Goal: Information Seeking & Learning: Learn about a topic

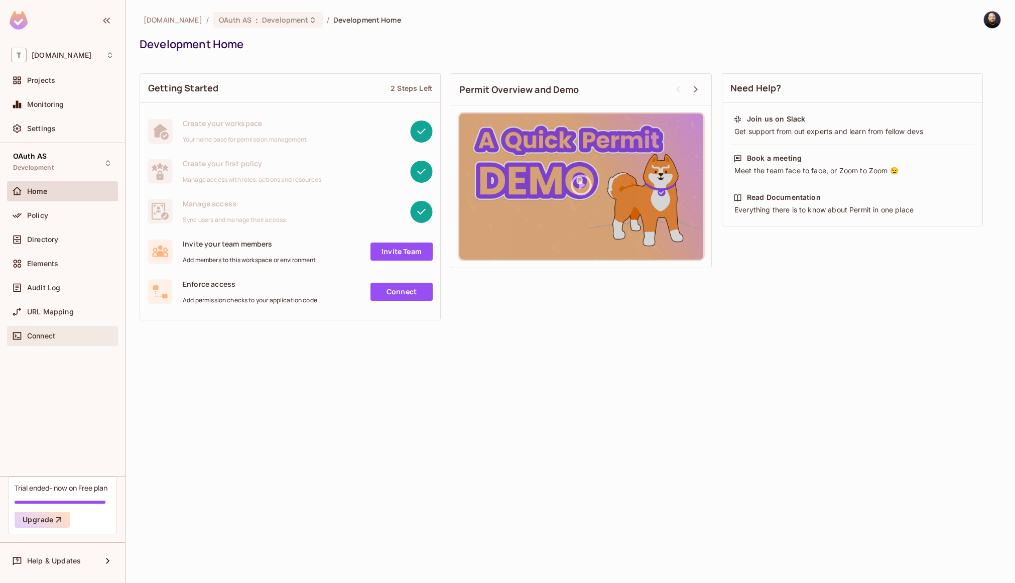
click at [44, 336] on span "Connect" at bounding box center [41, 336] width 28 height 8
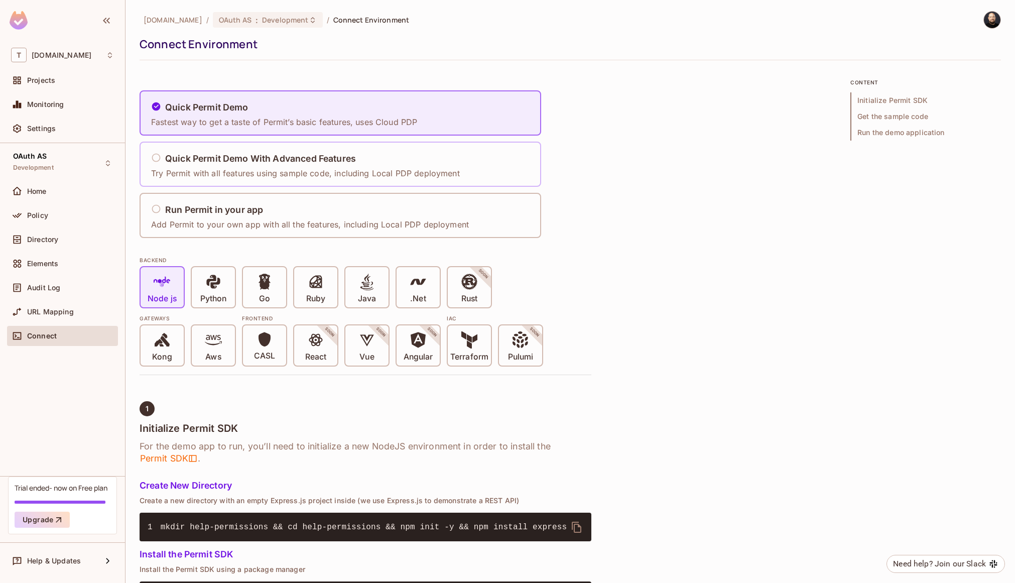
click at [217, 169] on p "Try Permit with all features using sample code, including Local PDP deployment" at bounding box center [305, 173] width 309 height 11
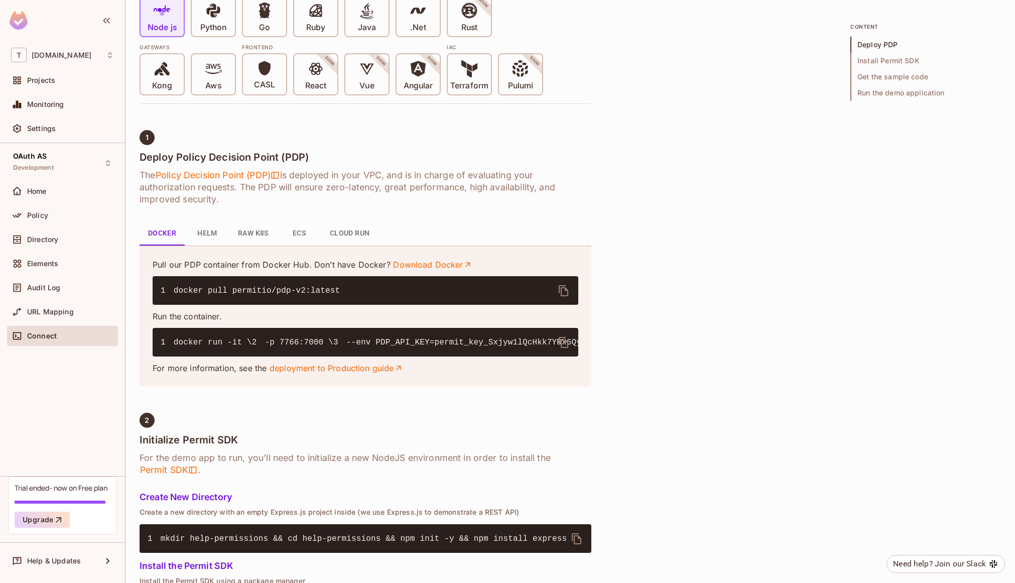
scroll to position [278, 0]
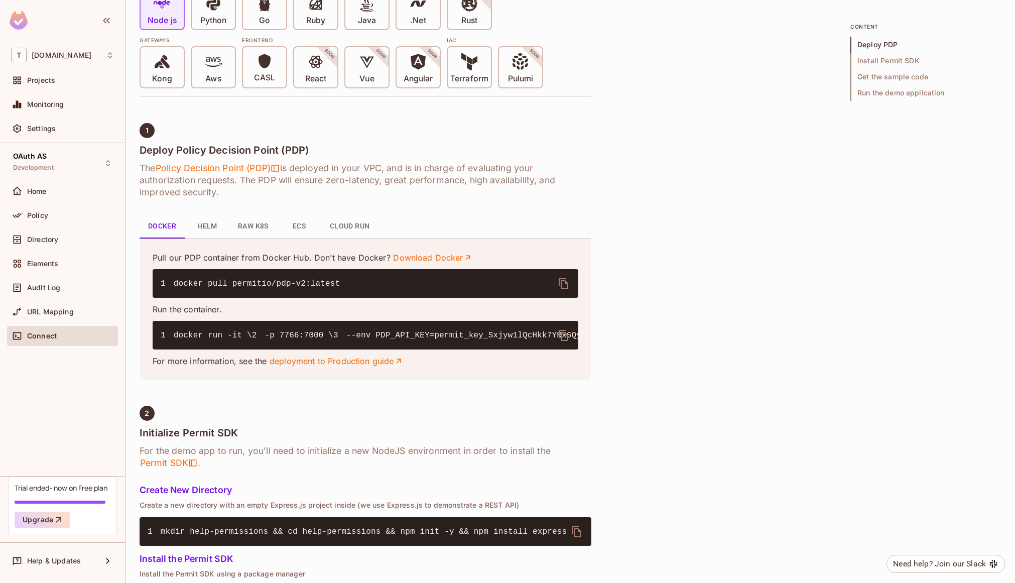
click at [259, 227] on button "Raw K8s" at bounding box center [253, 226] width 47 height 24
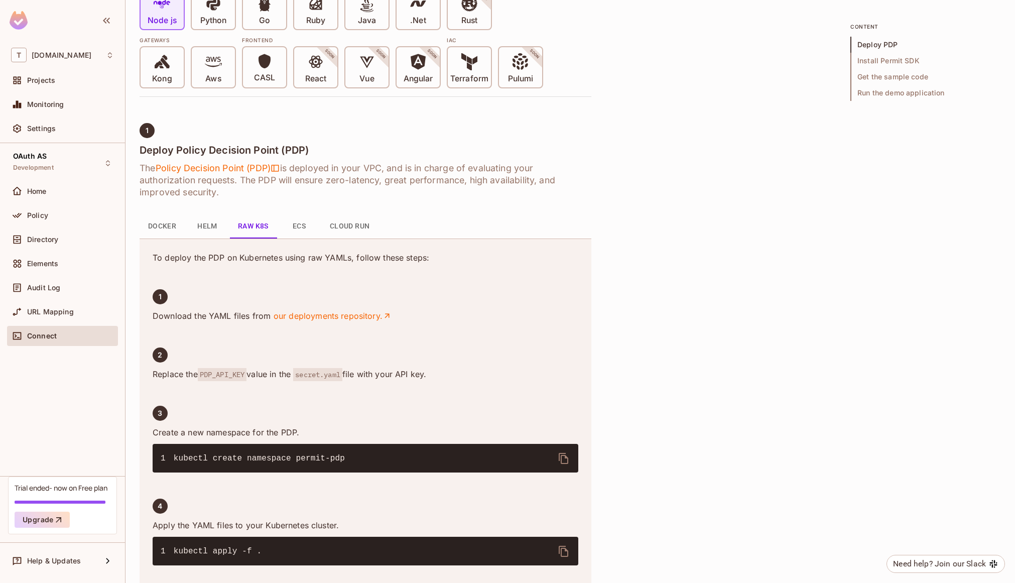
click at [298, 235] on button "ECS" at bounding box center [298, 226] width 45 height 24
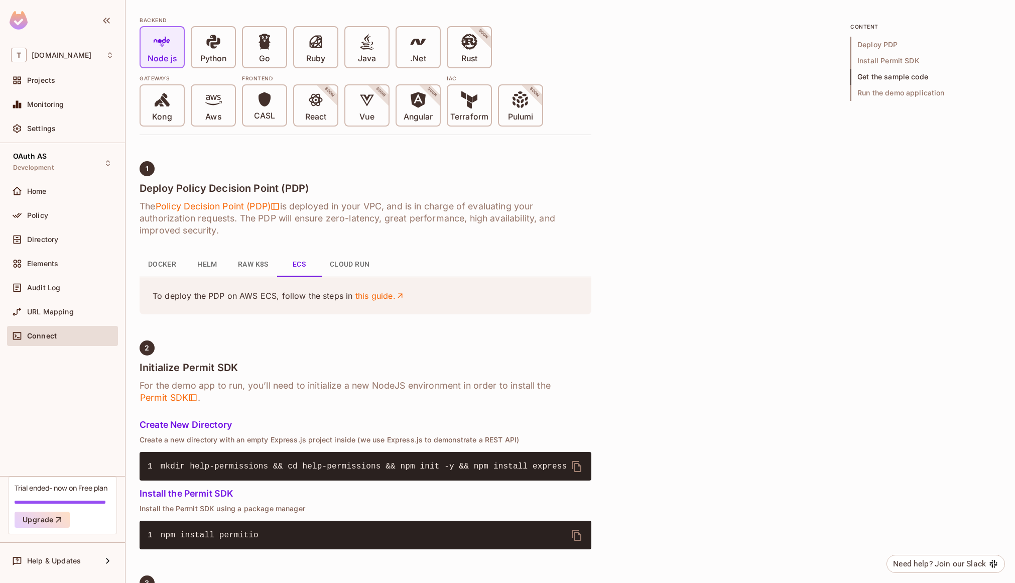
scroll to position [237, 0]
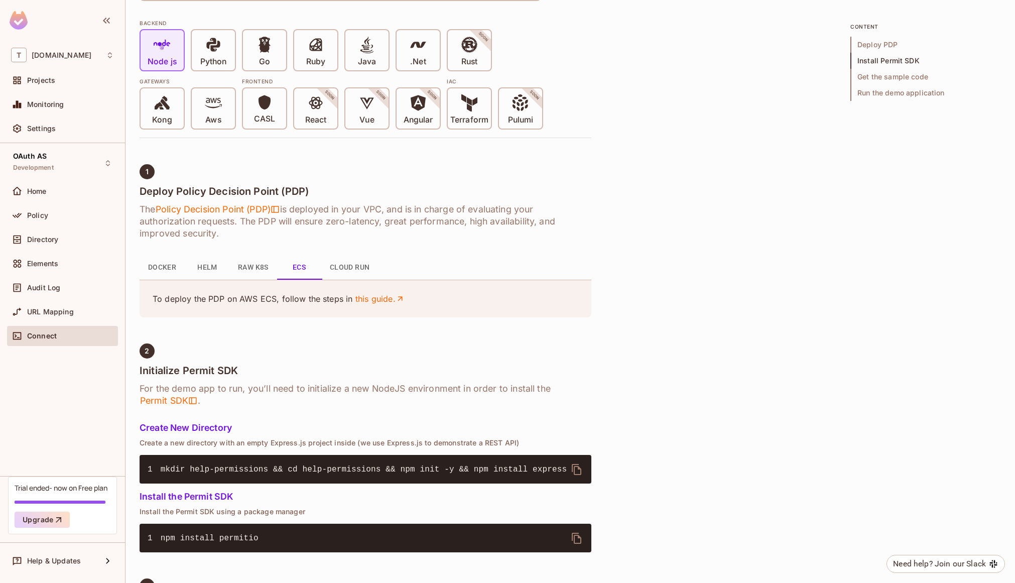
click at [155, 271] on button "Docker" at bounding box center [161, 267] width 45 height 24
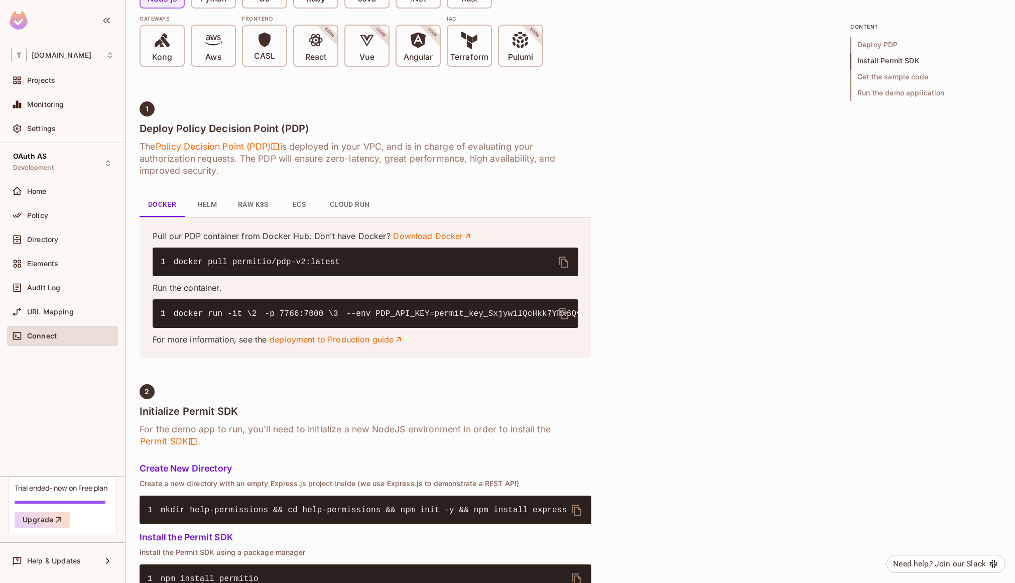
scroll to position [407, 0]
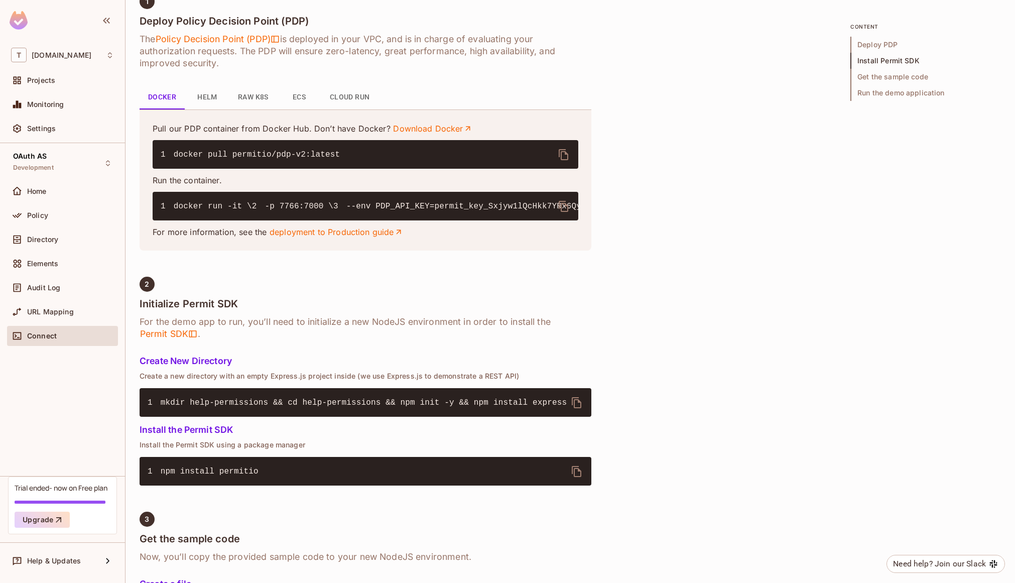
drag, startPoint x: 254, startPoint y: 253, endPoint x: 289, endPoint y: 257, distance: 34.9
click at [289, 211] on code "1 docker run -it \ 2 -p 7766:7000 \ 3 --env PDP_API_KEY=permit_key_Sxjyw1lQcHkk…" at bounding box center [660, 206] width 999 height 9
drag, startPoint x: 294, startPoint y: 244, endPoint x: 273, endPoint y: 229, distance: 25.9
click at [272, 220] on pre "1 docker run -it \ 2 -p 7766:7000 \ 3 --env PDP_API_KEY=permit_key_Sxjyw1lQcHkk…" at bounding box center [365, 206] width 425 height 29
click at [275, 211] on code "1 docker run -it \ 2 -p 7766:7000 \ 3 --env PDP_API_KEY=permit_key_Sxjyw1lQcHkk…" at bounding box center [660, 206] width 999 height 9
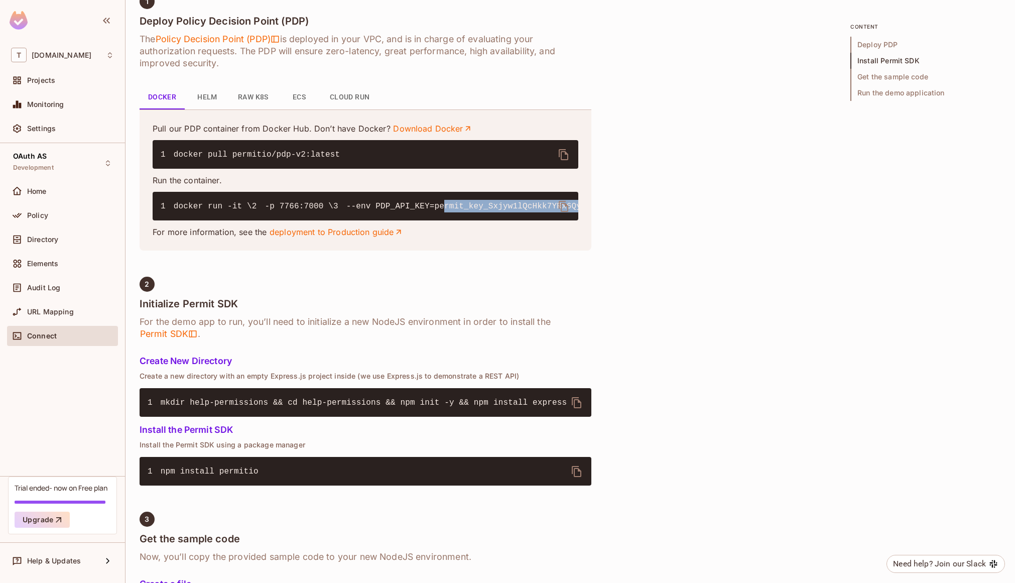
click at [275, 211] on code "1 docker run -it \ 2 -p 7766:7000 \ 3 --env PDP_API_KEY=permit_key_Sxjyw1lQcHkk…" at bounding box center [660, 206] width 999 height 9
click at [64, 161] on div "OAuth AS Development" at bounding box center [62, 163] width 111 height 28
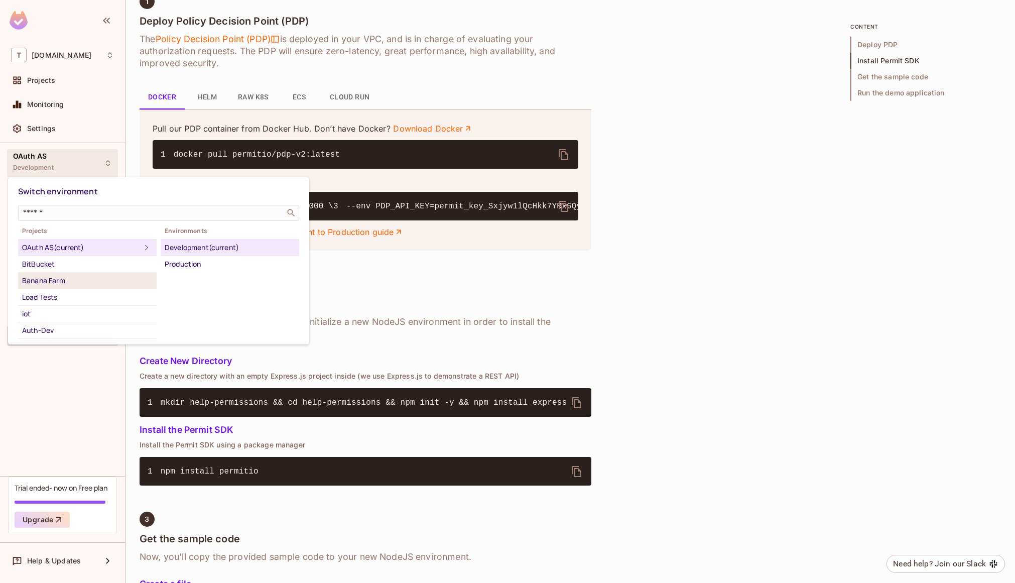
click at [77, 276] on div "Banana Farm" at bounding box center [87, 280] width 130 height 12
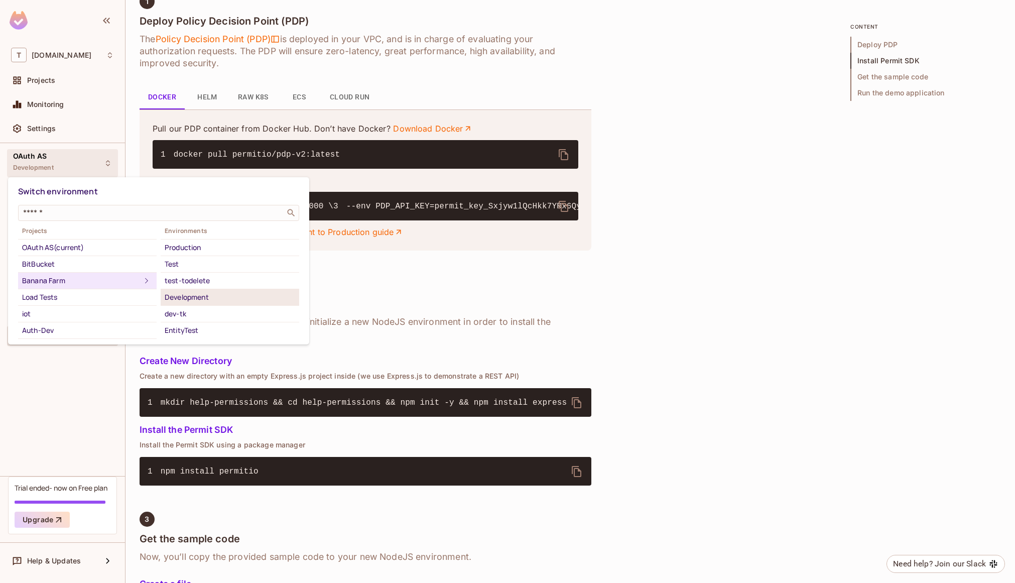
click at [211, 298] on div "Development" at bounding box center [230, 297] width 130 height 12
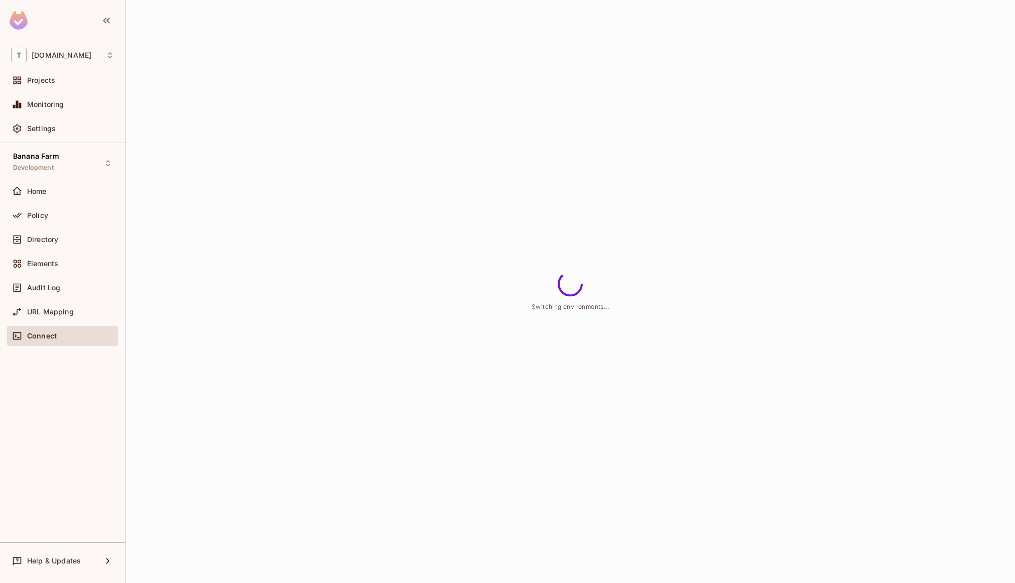
scroll to position [0, 0]
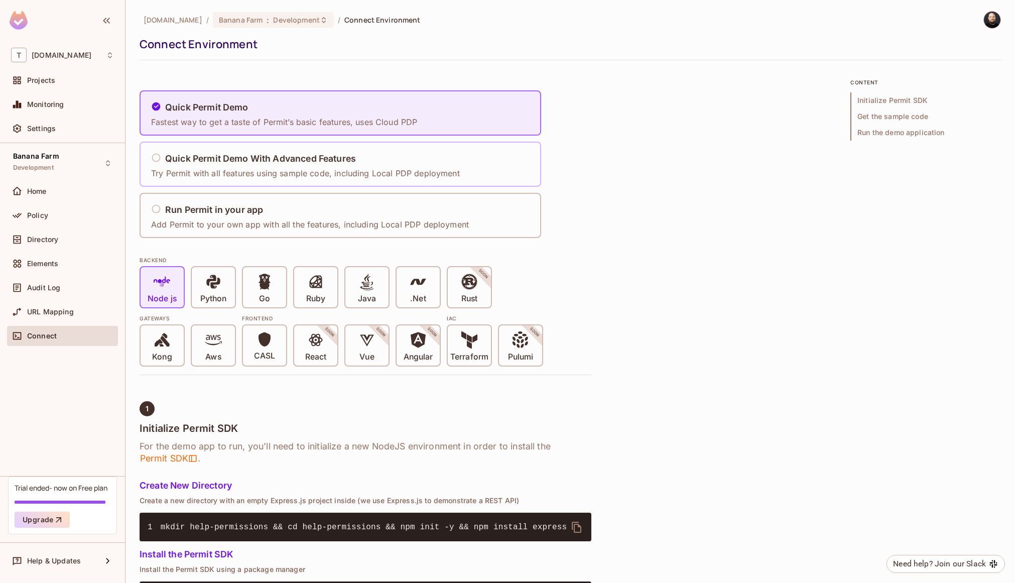
click at [211, 157] on h5 "Quick Permit Demo With Advanced Features" at bounding box center [260, 159] width 191 height 10
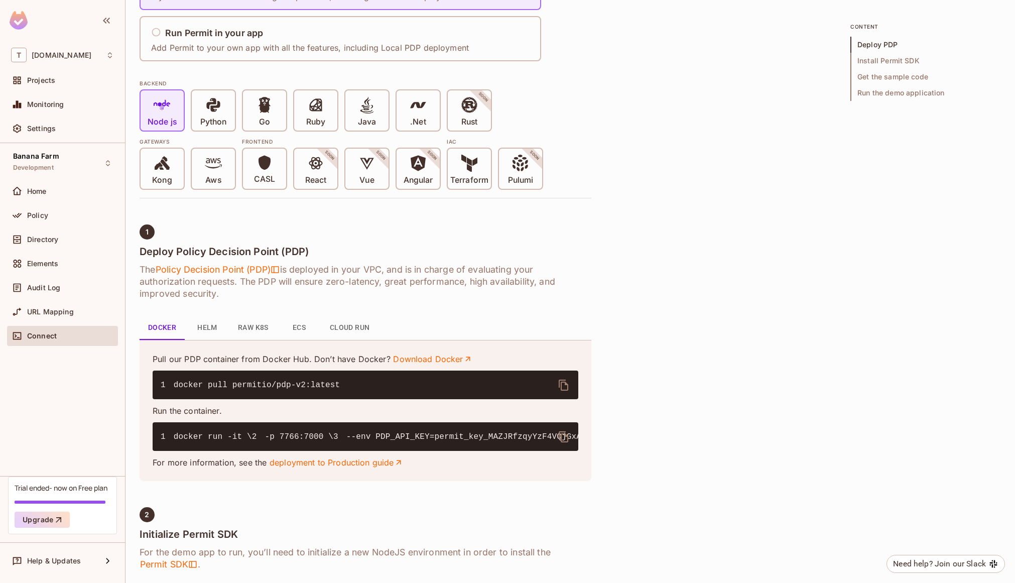
scroll to position [314, 0]
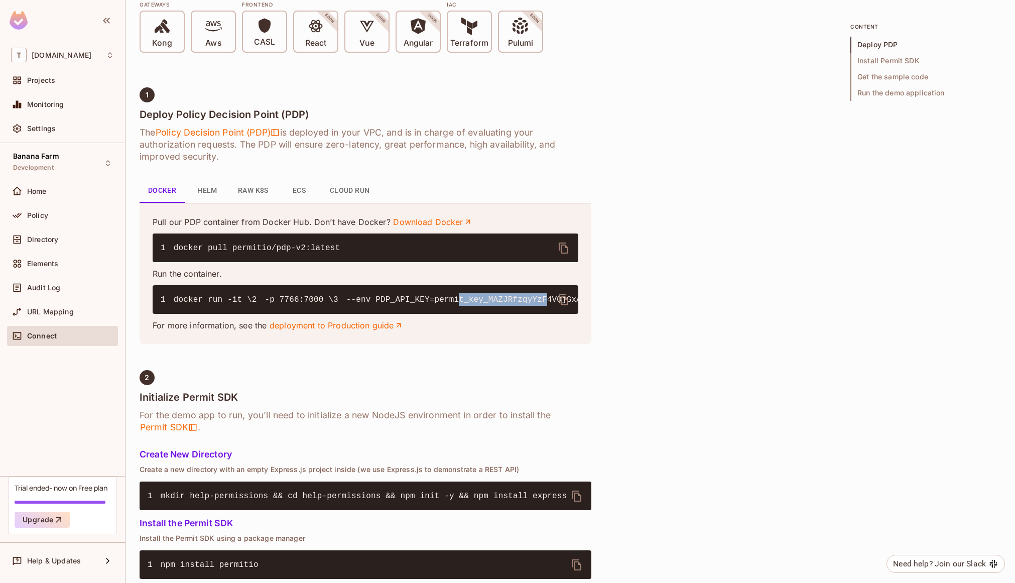
drag, startPoint x: 285, startPoint y: 322, endPoint x: 377, endPoint y: 328, distance: 92.0
click at [377, 314] on pre "1 docker run -it \ 2 -p 7766:7000 \ 3 --env PDP_API_KEY=permit_key_MAZJRfzqyYzF…" at bounding box center [365, 299] width 425 height 29
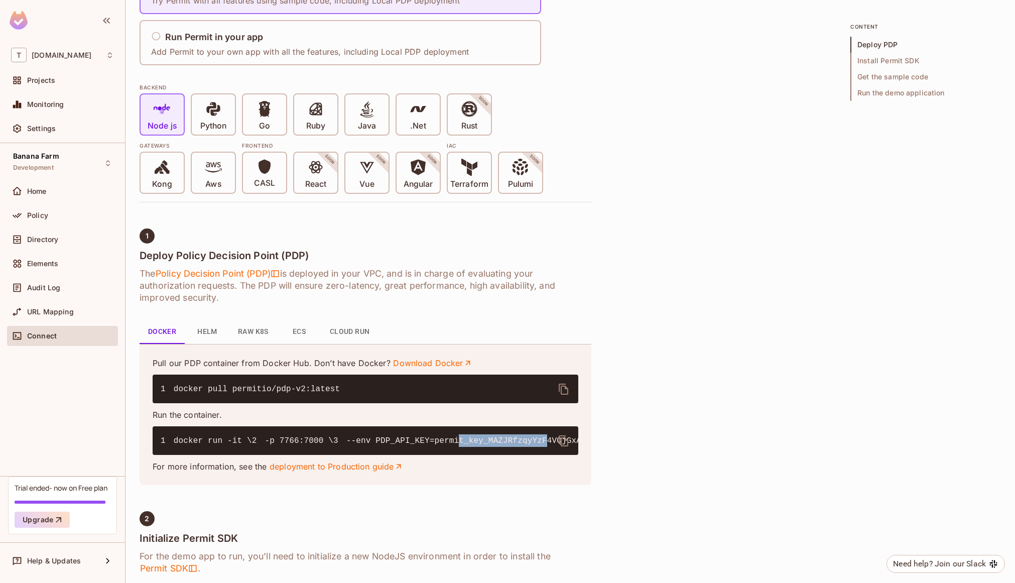
scroll to position [161, 0]
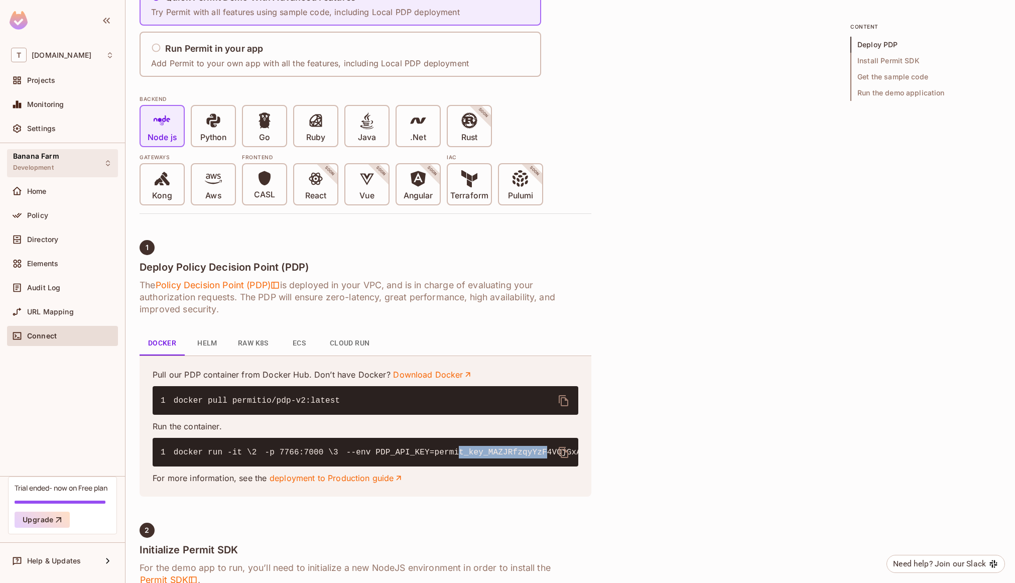
click at [60, 167] on div "Banana Farm Development" at bounding box center [62, 163] width 111 height 28
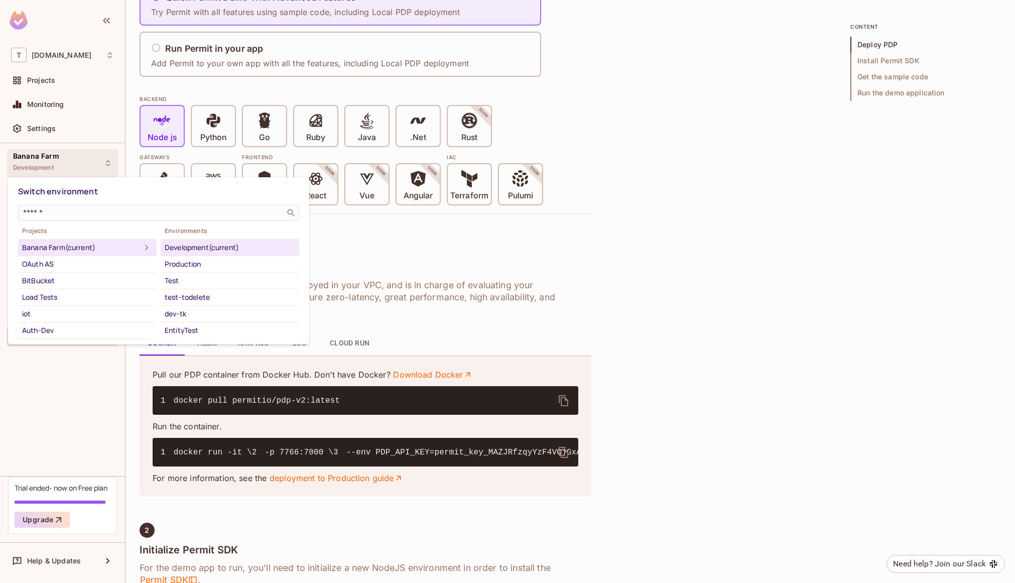
click at [69, 104] on div at bounding box center [507, 291] width 1015 height 583
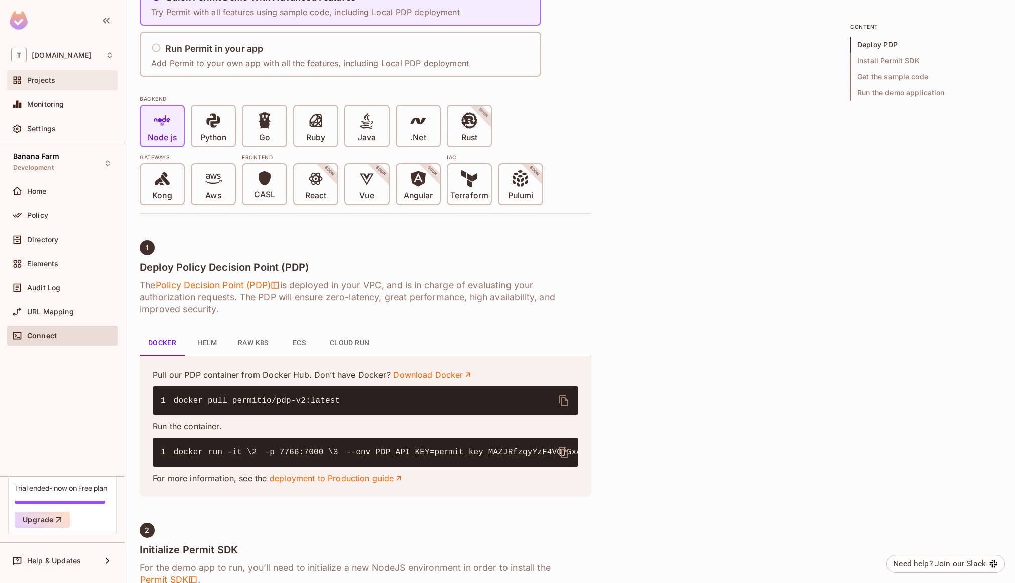
click at [61, 81] on div "Projects" at bounding box center [70, 80] width 87 height 8
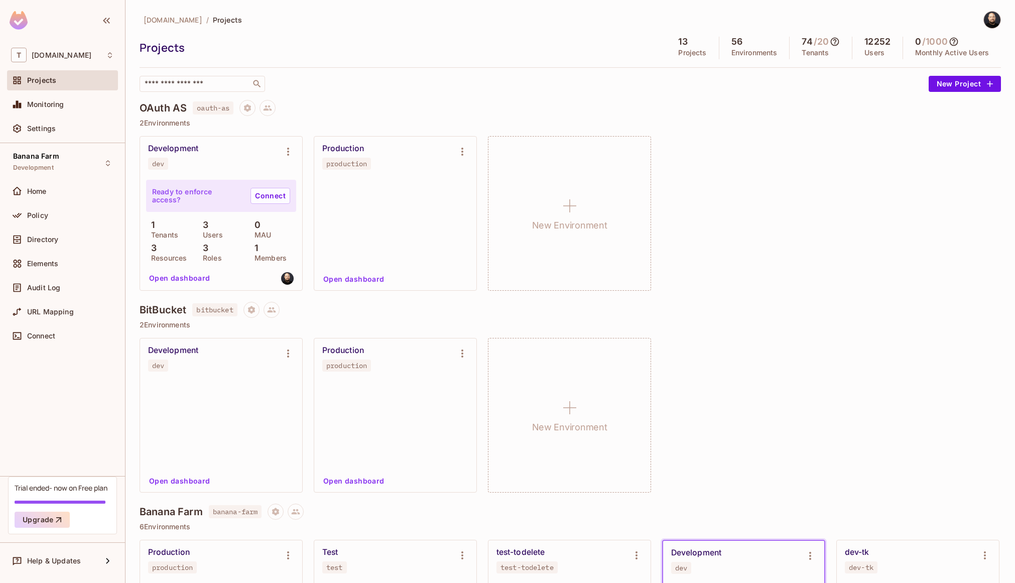
scroll to position [2, 0]
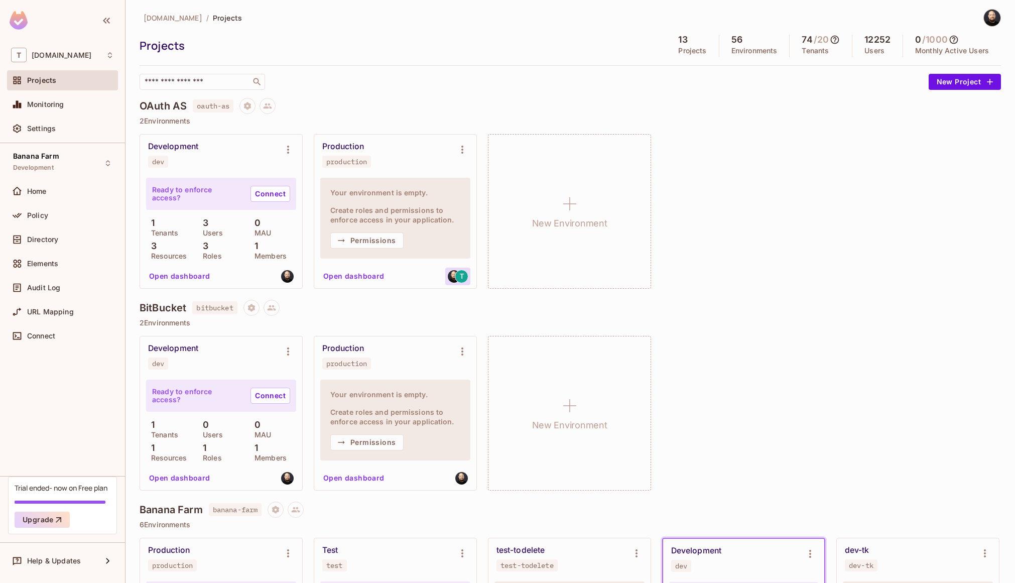
click at [449, 275] on img at bounding box center [454, 276] width 13 height 13
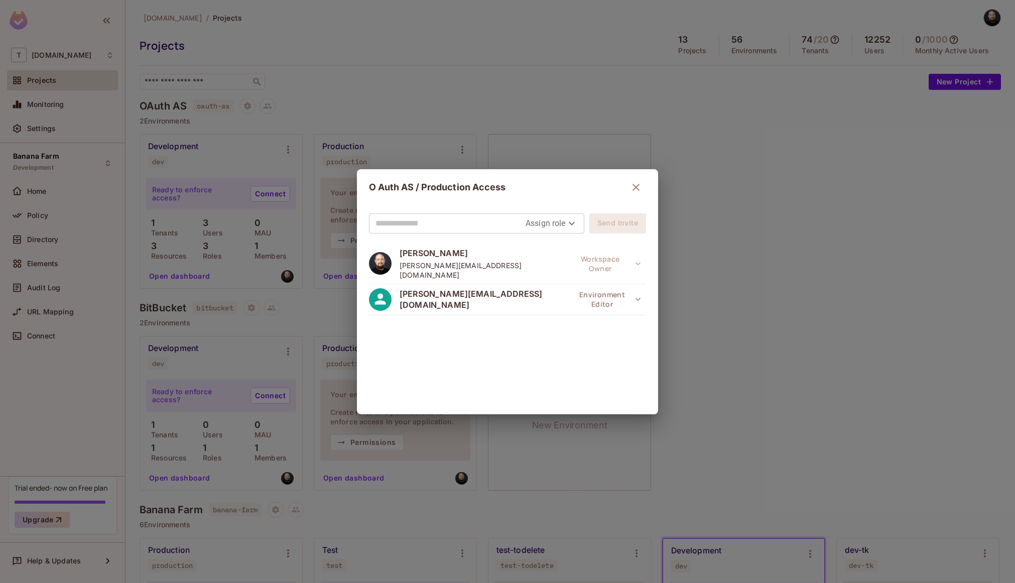
click at [847, 95] on div "O Auth AS / Production Access Assign role Send Invite Thomas kirk thomas@permit…" at bounding box center [507, 291] width 1015 height 583
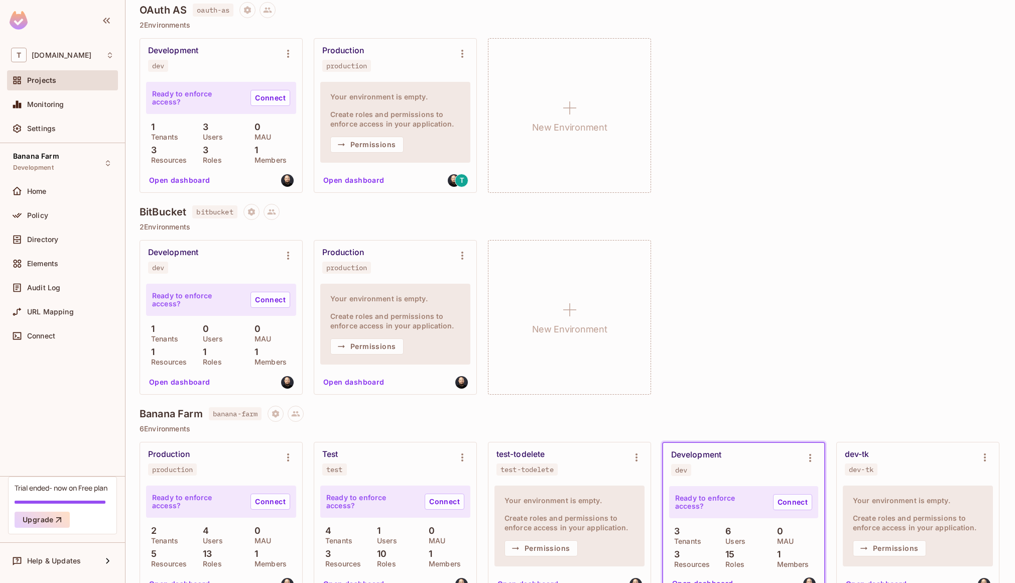
scroll to position [280, 0]
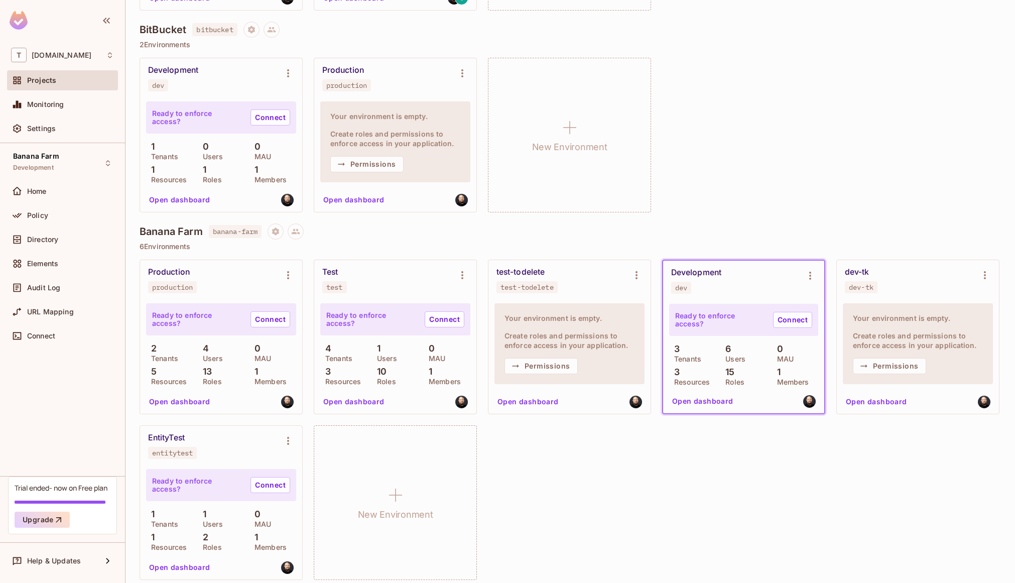
click at [678, 396] on button "Open dashboard" at bounding box center [702, 401] width 69 height 16
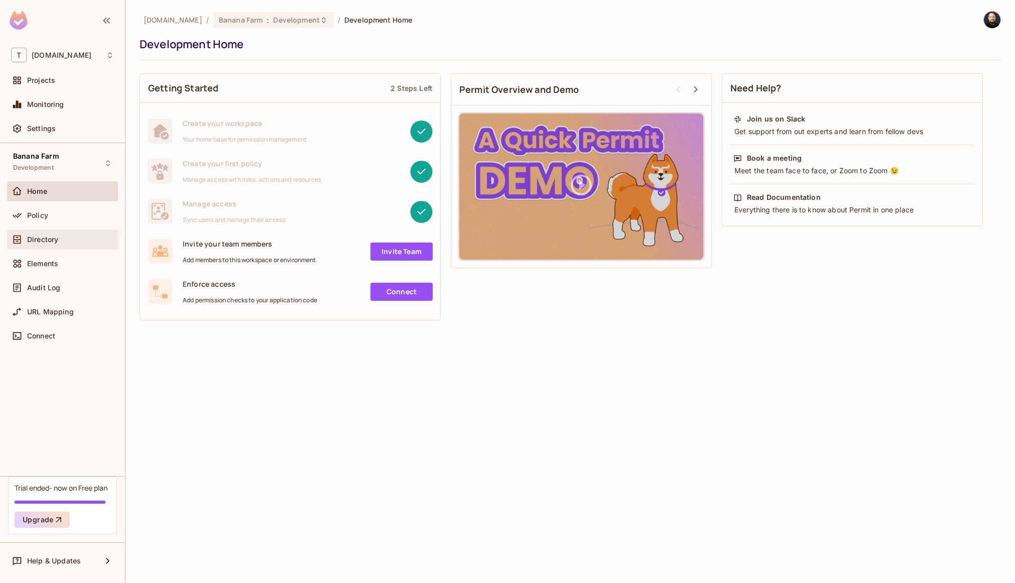
click at [34, 232] on div "Directory" at bounding box center [62, 239] width 111 height 20
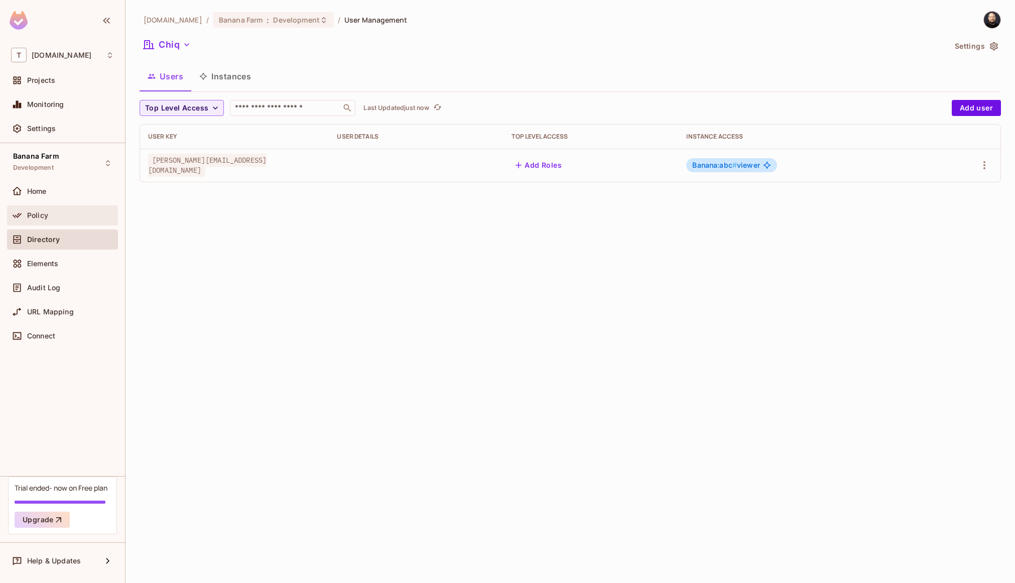
click at [78, 209] on div "Policy" at bounding box center [62, 215] width 103 height 12
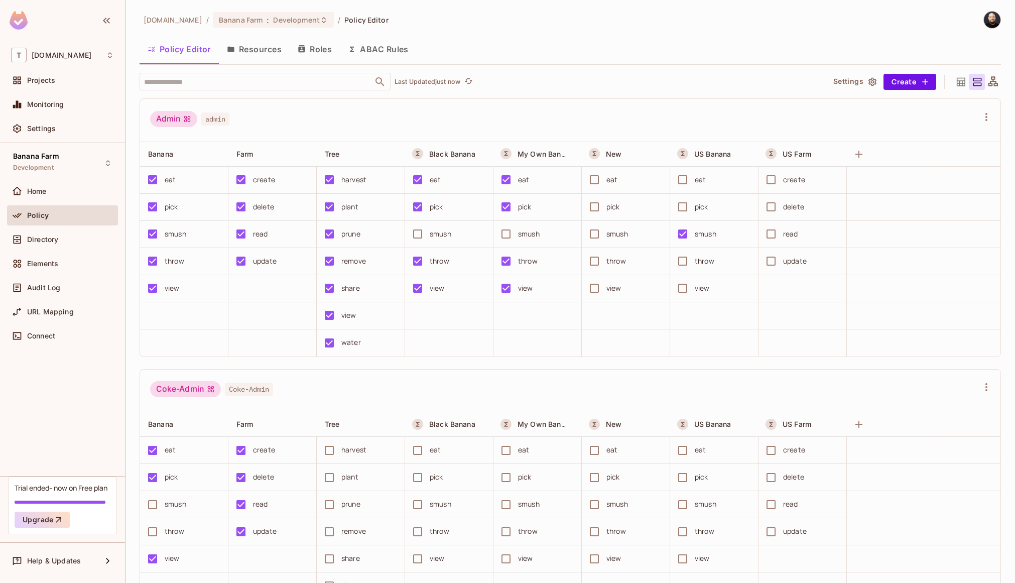
click at [281, 56] on button "Resources" at bounding box center [254, 49] width 71 height 25
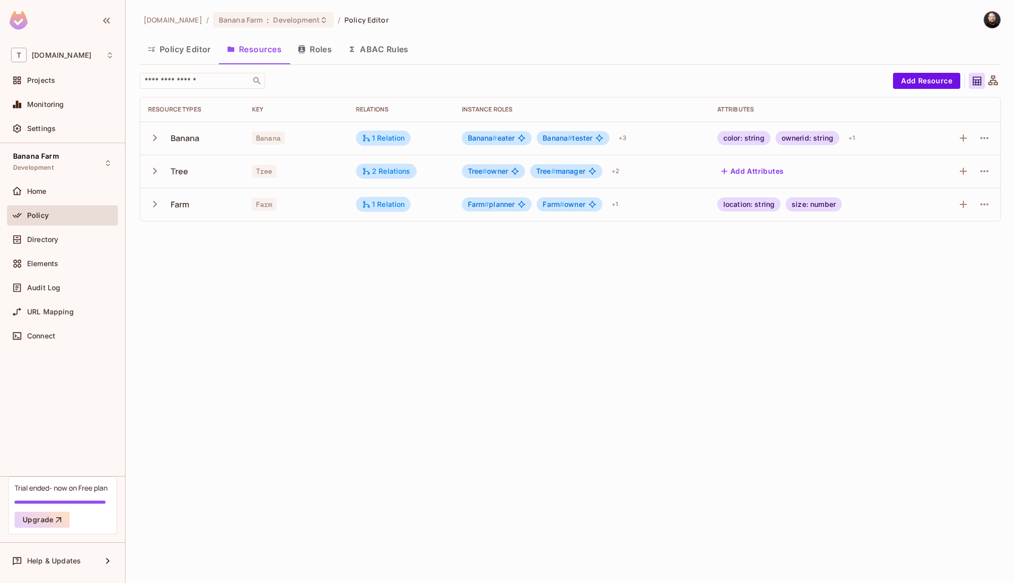
drag, startPoint x: 985, startPoint y: 81, endPoint x: 977, endPoint y: 82, distance: 7.6
click at [985, 81] on div at bounding box center [992, 81] width 16 height 16
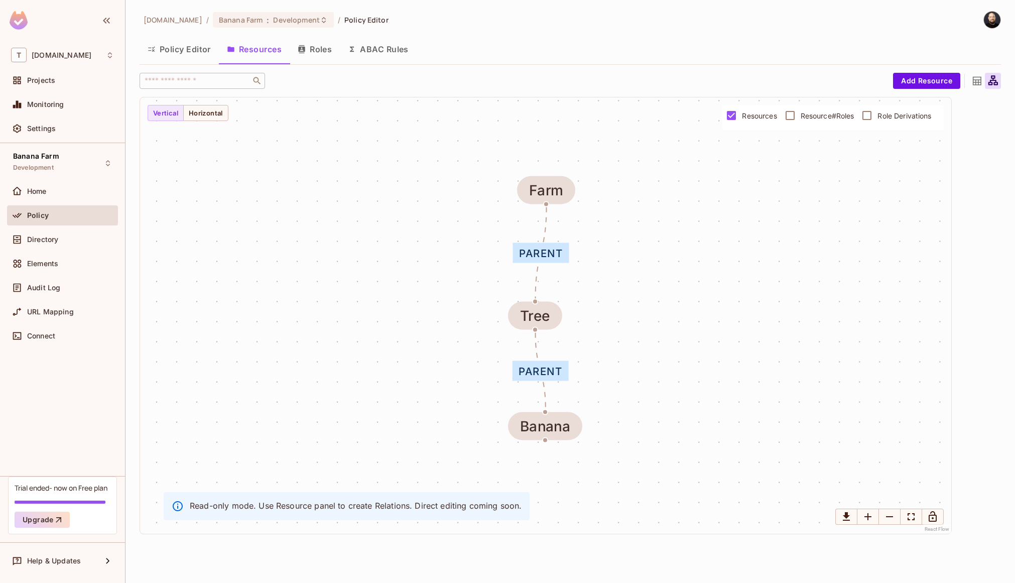
drag, startPoint x: 547, startPoint y: 211, endPoint x: 559, endPoint y: 220, distance: 15.1
click at [562, 182] on div "Farm" at bounding box center [546, 190] width 34 height 16
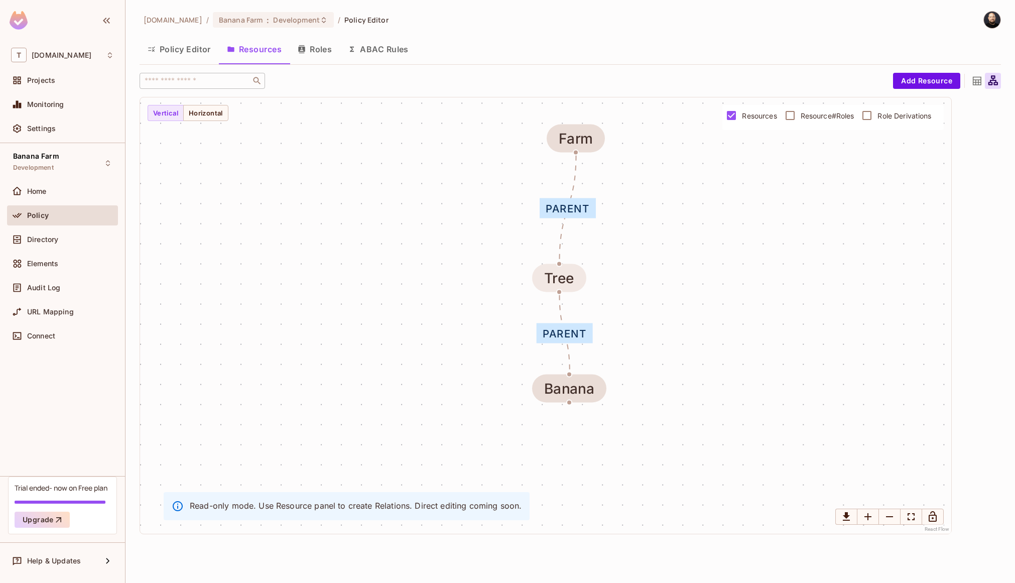
drag, startPoint x: 553, startPoint y: 301, endPoint x: 572, endPoint y: 270, distance: 35.6
click at [577, 263] on div "parent parent Banana Tree Farm" at bounding box center [545, 315] width 811 height 436
click at [316, 50] on button "Roles" at bounding box center [315, 49] width 50 height 25
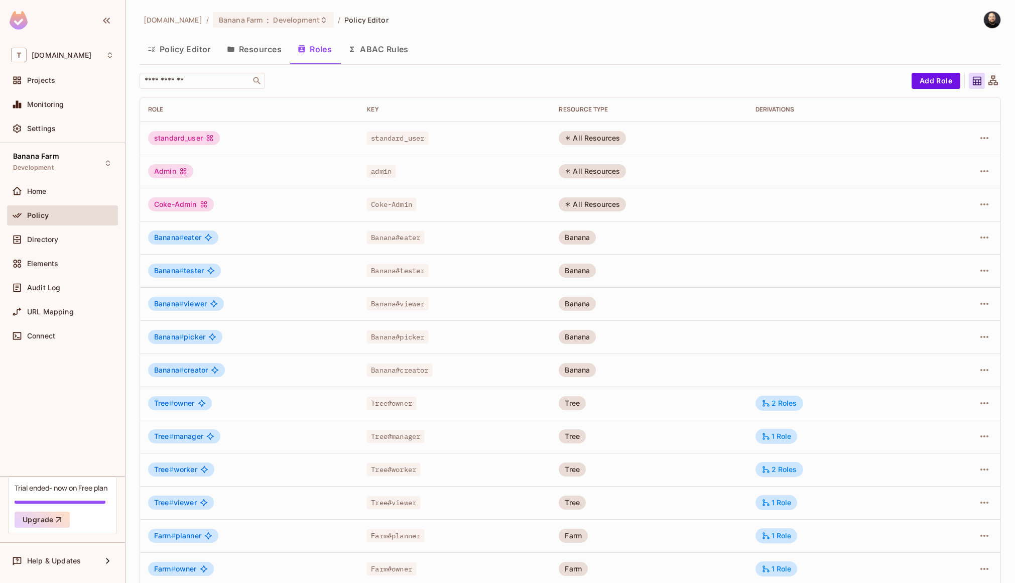
scroll to position [77, 0]
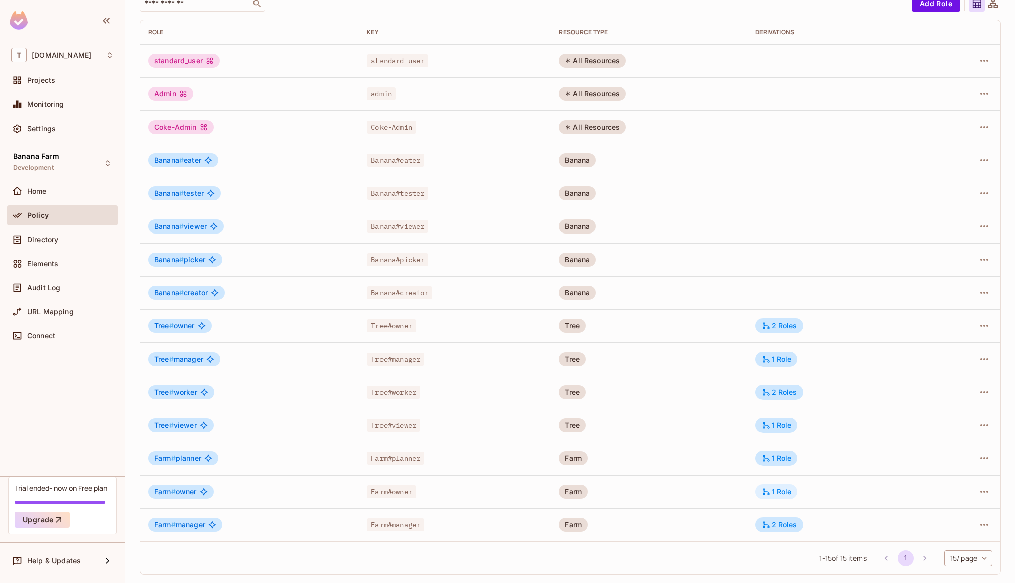
click at [775, 487] on div "1 Role" at bounding box center [776, 491] width 30 height 9
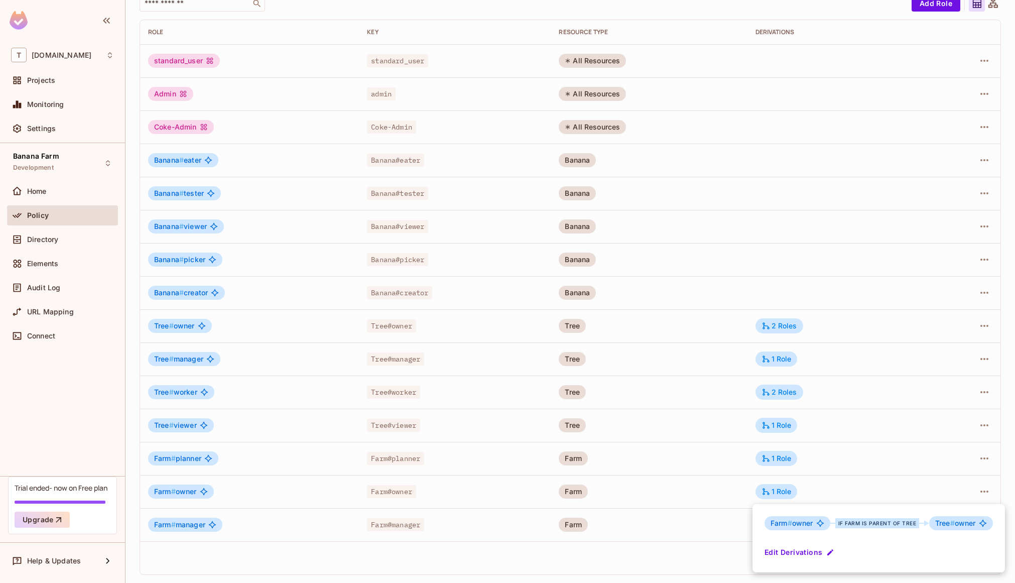
click at [774, 321] on div at bounding box center [507, 291] width 1015 height 583
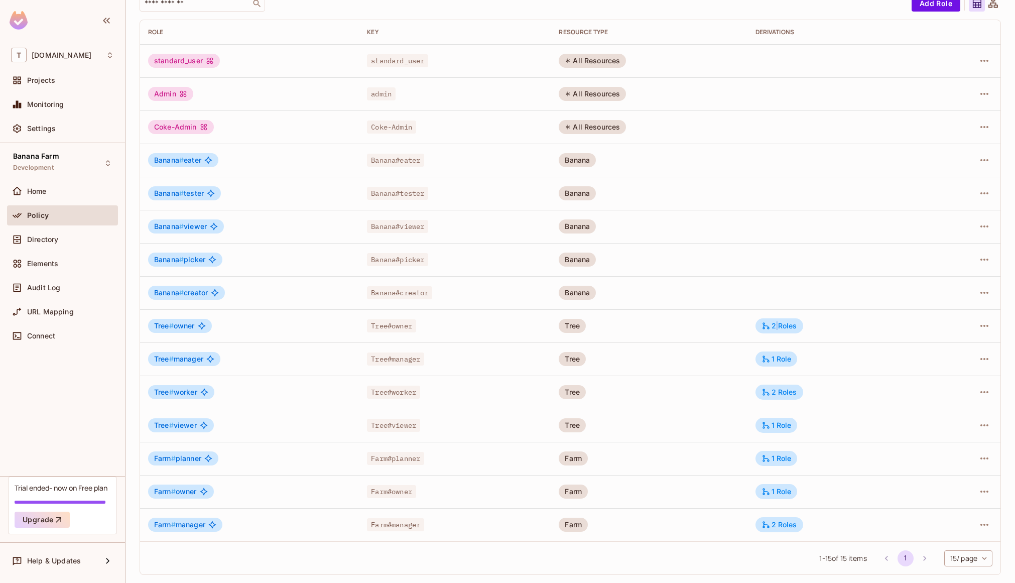
click at [772, 325] on div "2 Roles" at bounding box center [779, 325] width 36 height 9
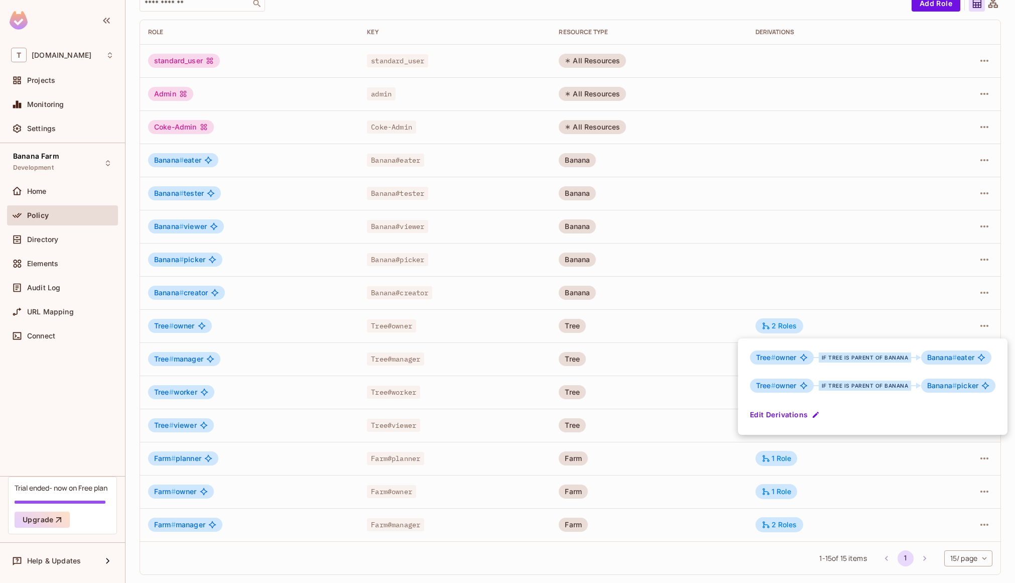
click at [85, 241] on div at bounding box center [507, 291] width 1015 height 583
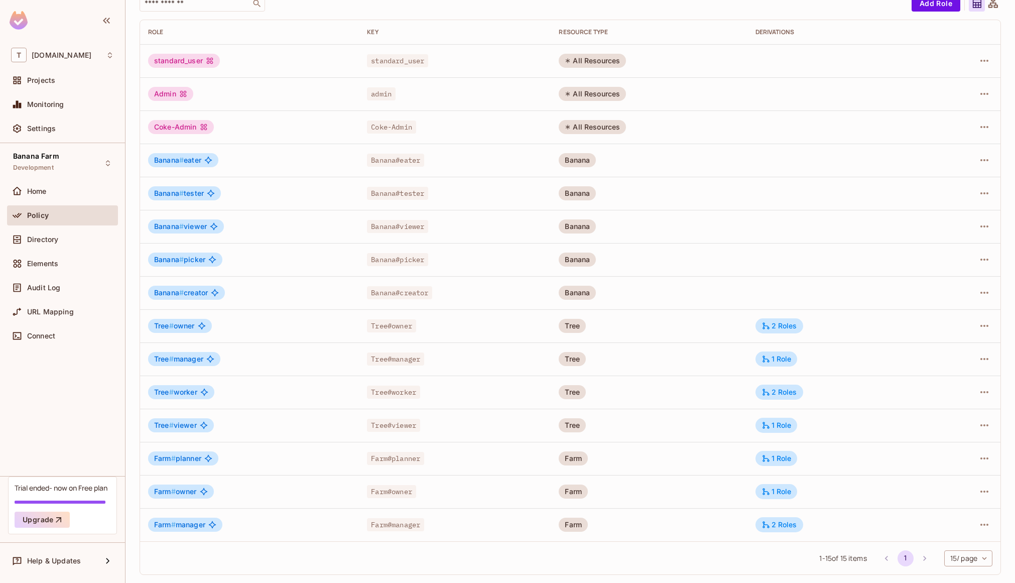
click at [72, 236] on div "Directory" at bounding box center [70, 239] width 87 height 8
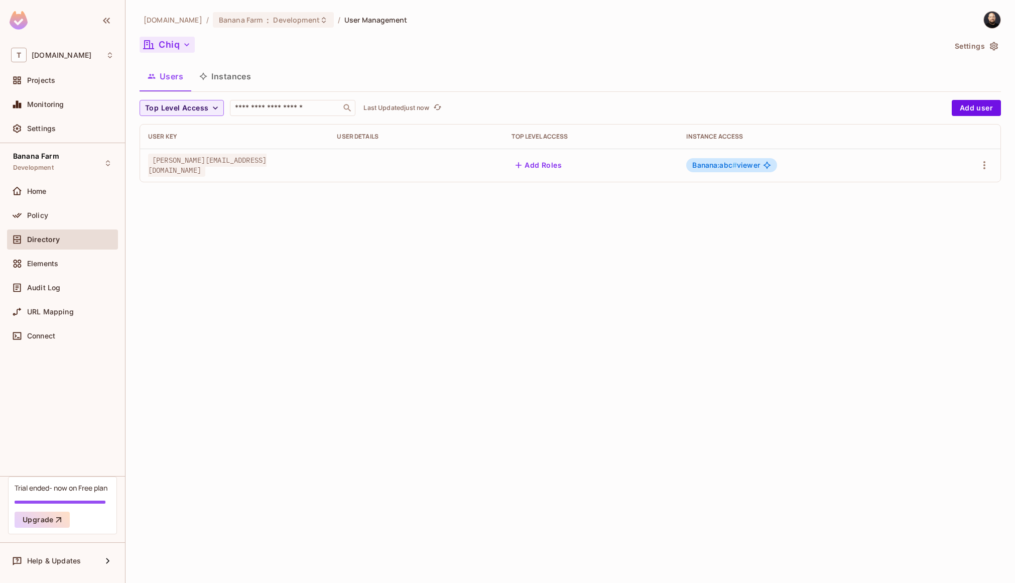
click at [187, 49] on icon "button" at bounding box center [187, 45] width 10 height 10
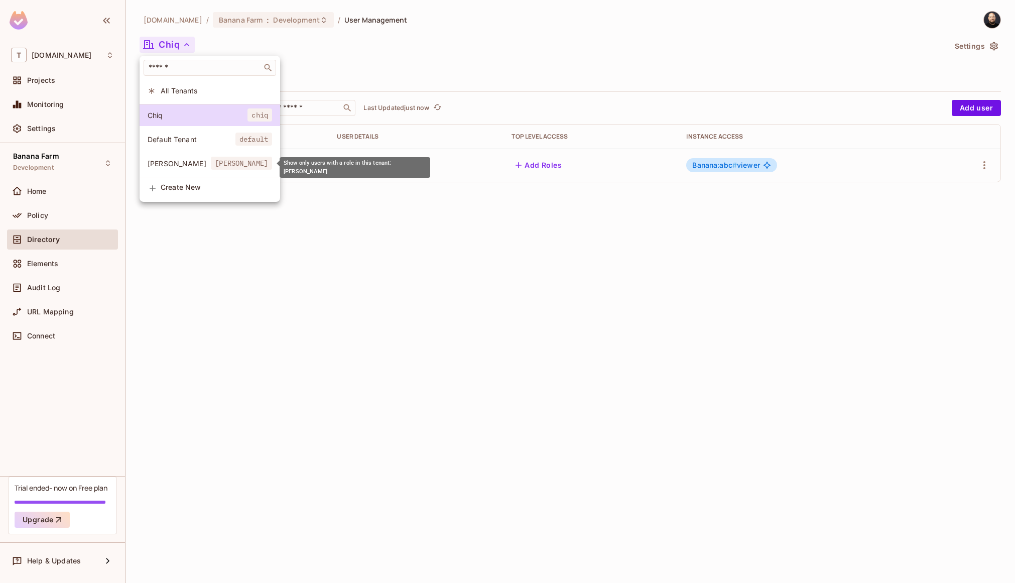
click at [206, 163] on span "Dole" at bounding box center [179, 164] width 63 height 10
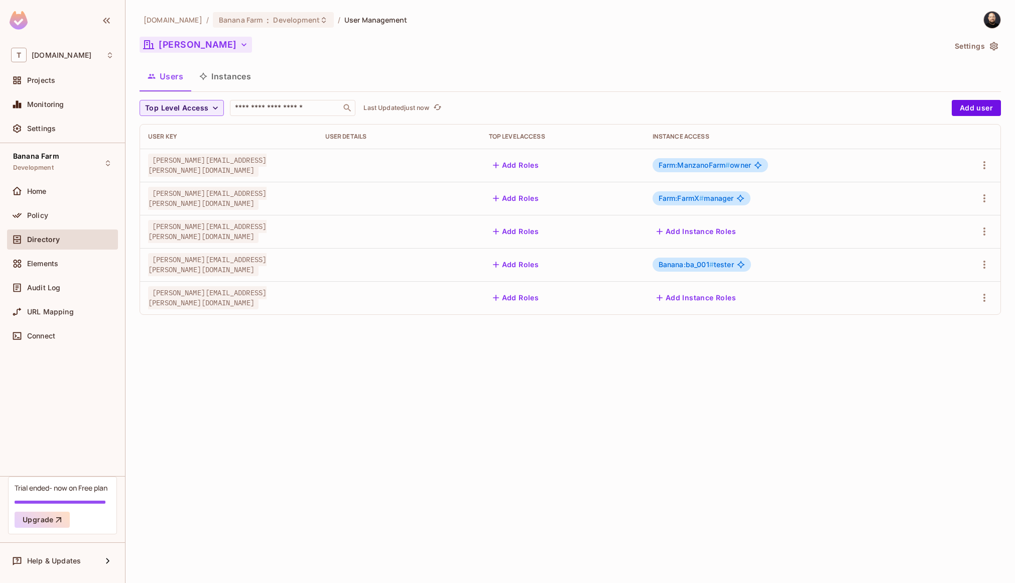
click at [241, 82] on button "Instances" at bounding box center [225, 76] width 68 height 25
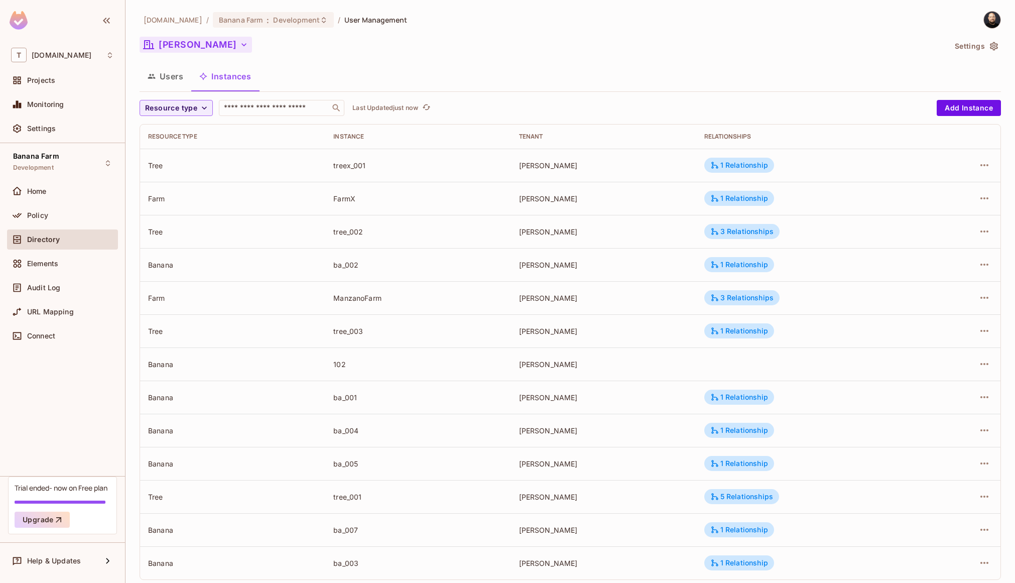
click at [356, 295] on div "ManzanoFarm" at bounding box center [417, 298] width 169 height 10
click at [355, 295] on div "ManzanoFarm" at bounding box center [417, 298] width 169 height 10
click at [334, 200] on div "FarmX" at bounding box center [417, 199] width 169 height 10
click at [184, 106] on span "Resource type" at bounding box center [171, 108] width 52 height 13
drag, startPoint x: 174, startPoint y: 171, endPoint x: 212, endPoint y: 174, distance: 38.2
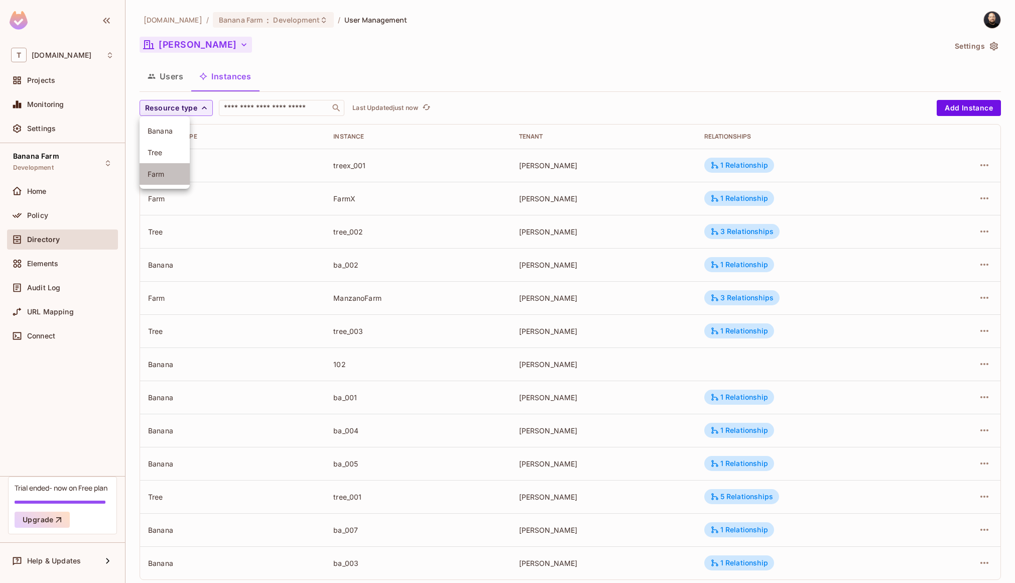
click at [174, 171] on span "Farm" at bounding box center [165, 174] width 34 height 10
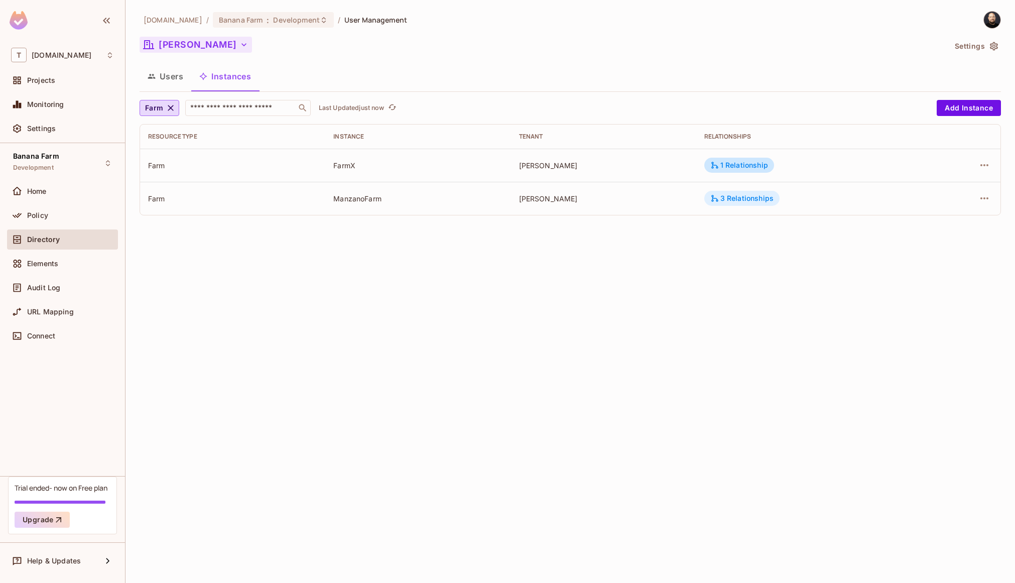
click at [739, 202] on div "3 Relationships" at bounding box center [741, 198] width 63 height 9
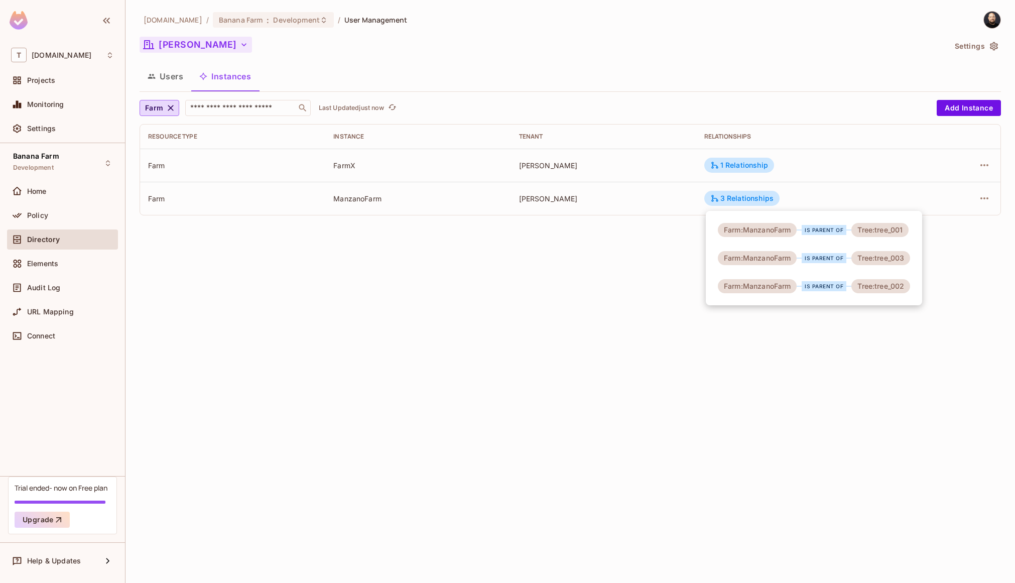
drag, startPoint x: 178, startPoint y: 118, endPoint x: 173, endPoint y: 113, distance: 6.8
click at [178, 118] on div at bounding box center [507, 291] width 1015 height 583
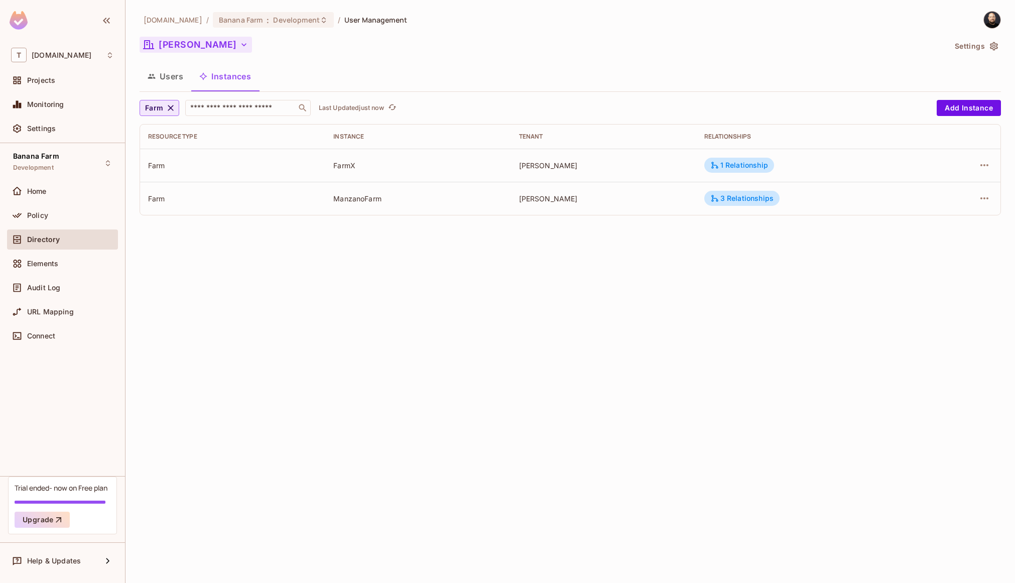
click at [171, 109] on icon "button" at bounding box center [171, 108] width 10 height 10
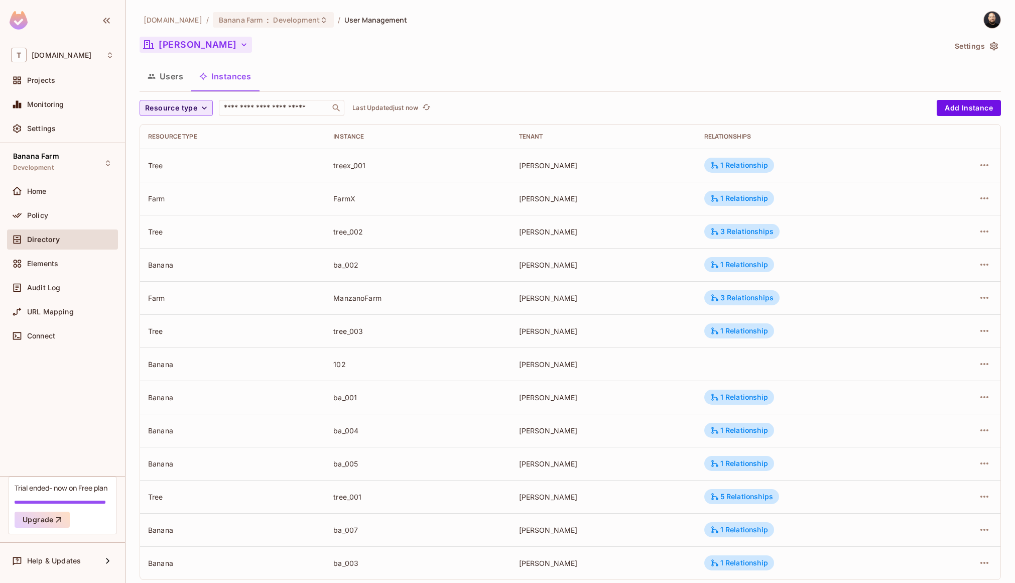
click at [171, 108] on span "Resource type" at bounding box center [171, 108] width 52 height 13
click at [171, 148] on span "Tree" at bounding box center [165, 153] width 34 height 10
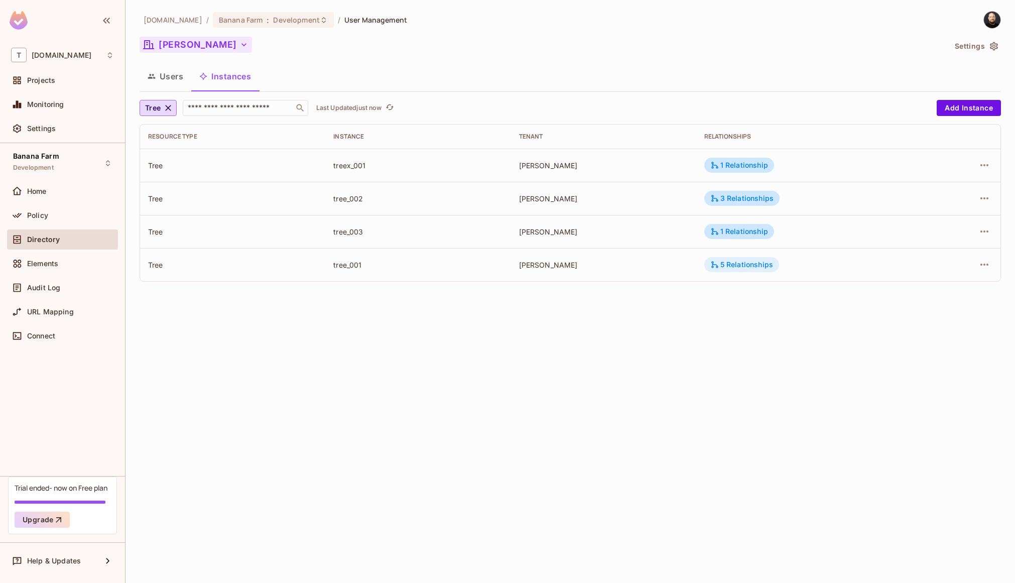
click at [763, 262] on div "5 Relationships" at bounding box center [741, 264] width 63 height 9
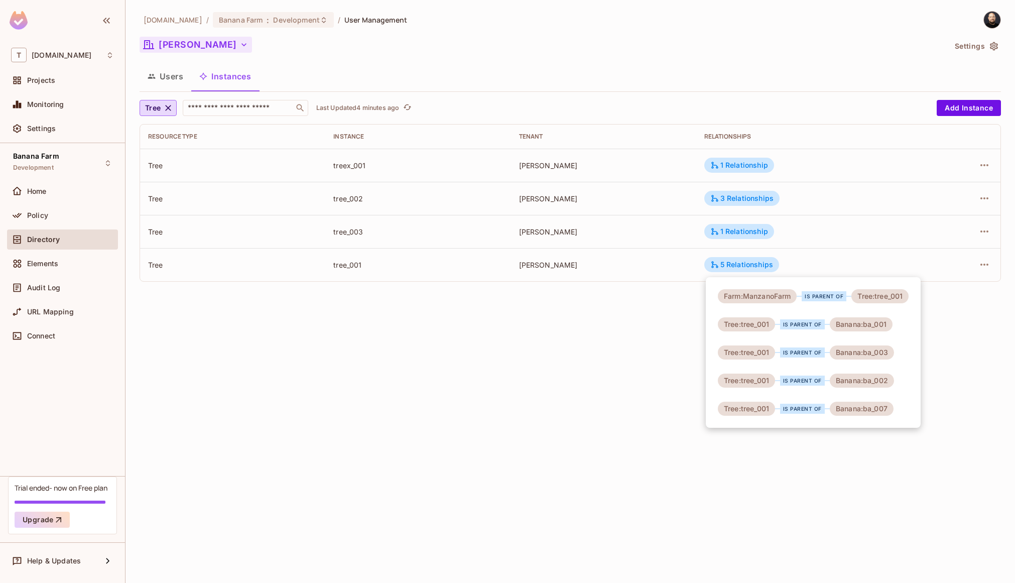
click at [168, 48] on div at bounding box center [507, 291] width 1015 height 583
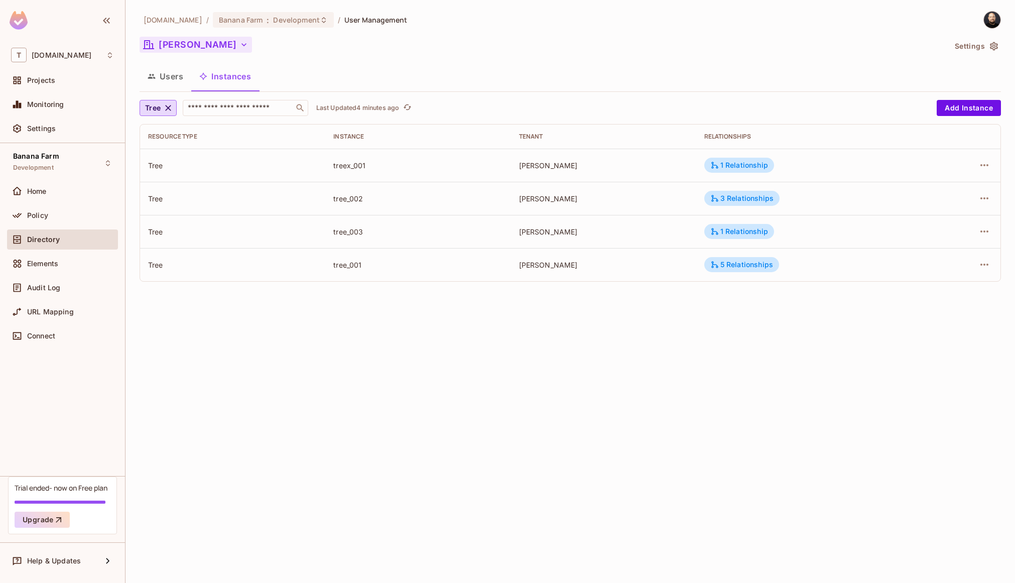
click at [171, 43] on button "Dole" at bounding box center [195, 45] width 112 height 16
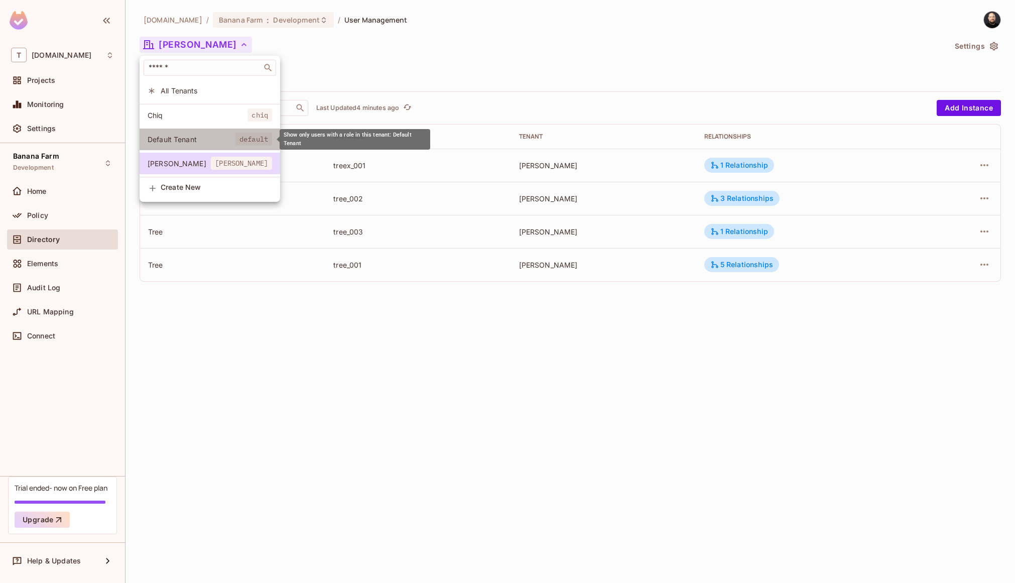
click at [211, 139] on span "Default Tenant" at bounding box center [192, 139] width 88 height 10
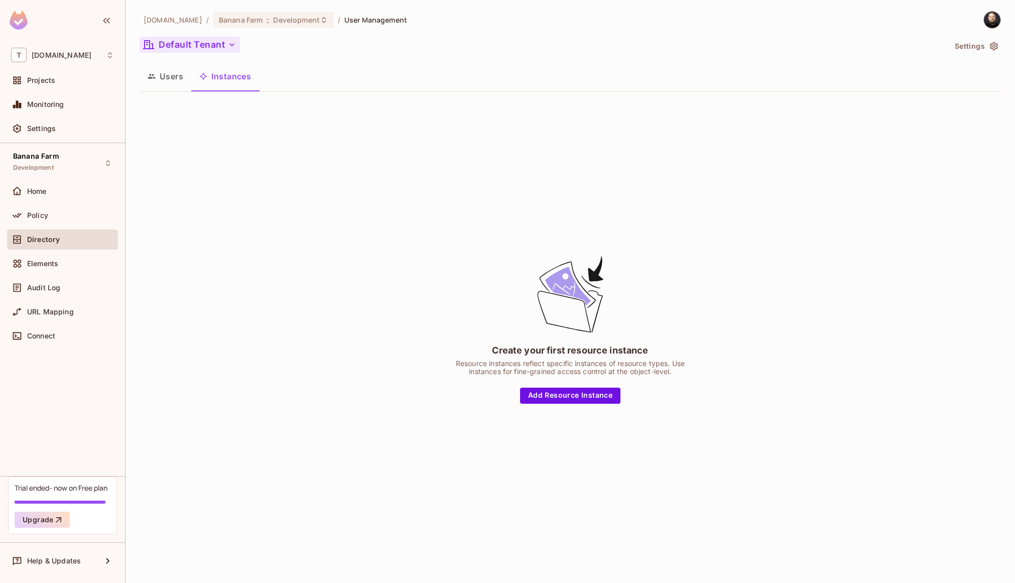
click at [209, 50] on button "Default Tenant" at bounding box center [189, 45] width 100 height 16
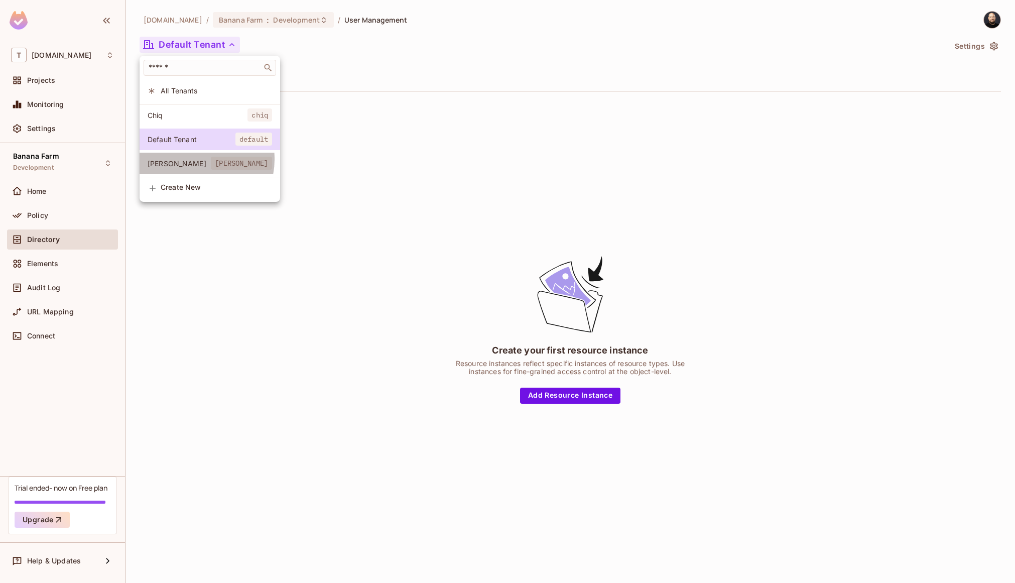
click at [193, 159] on span "Dole" at bounding box center [179, 164] width 63 height 10
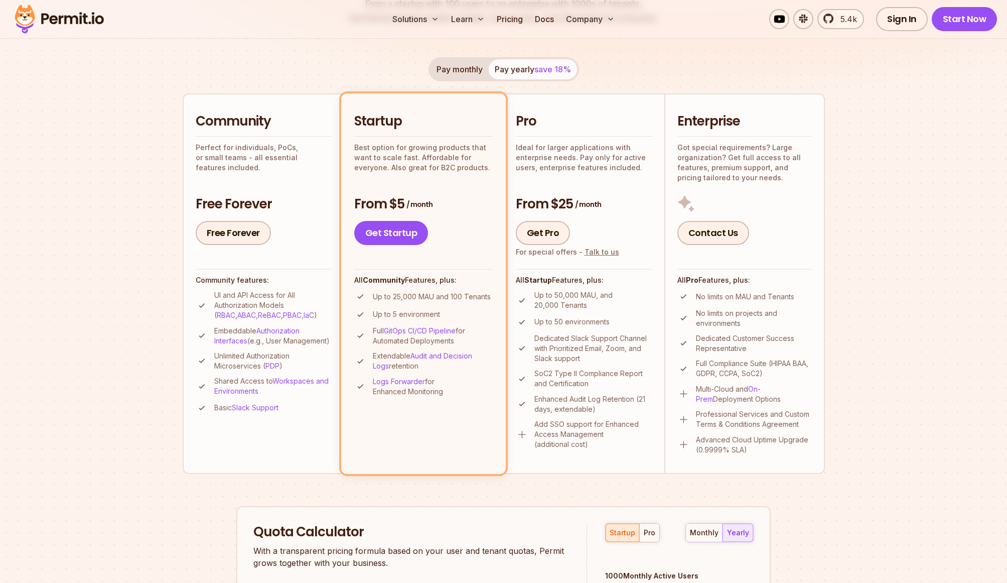
scroll to position [427, 0]
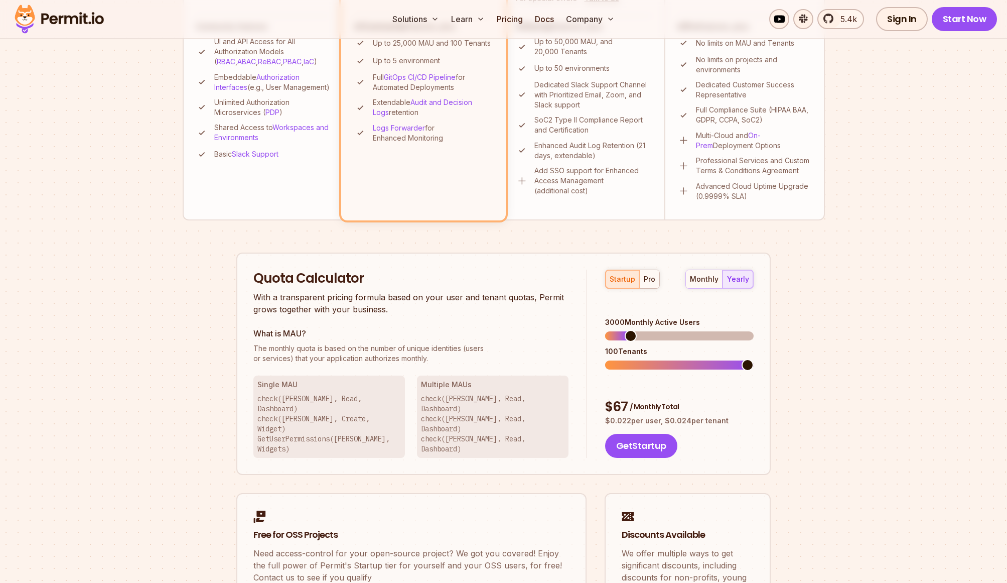
click at [626, 331] on span at bounding box center [679, 335] width 149 height 9
click at [637, 330] on span at bounding box center [631, 336] width 12 height 12
click at [658, 330] on span at bounding box center [659, 336] width 12 height 12
click at [644, 277] on button "pro" at bounding box center [649, 279] width 20 height 18
click at [634, 330] on span at bounding box center [638, 336] width 12 height 12
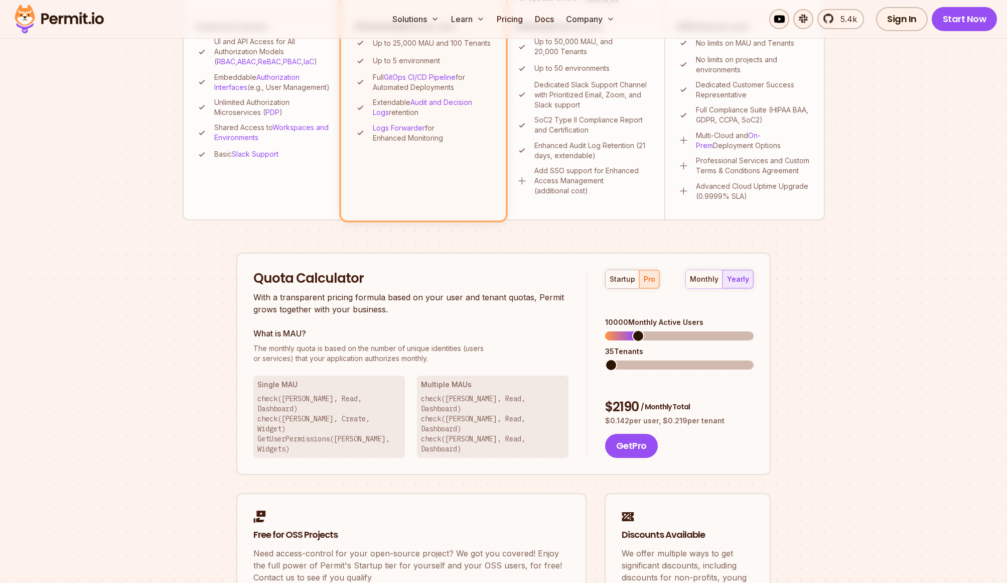
click at [605, 359] on span at bounding box center [611, 365] width 12 height 12
